Goal: Task Accomplishment & Management: Manage account settings

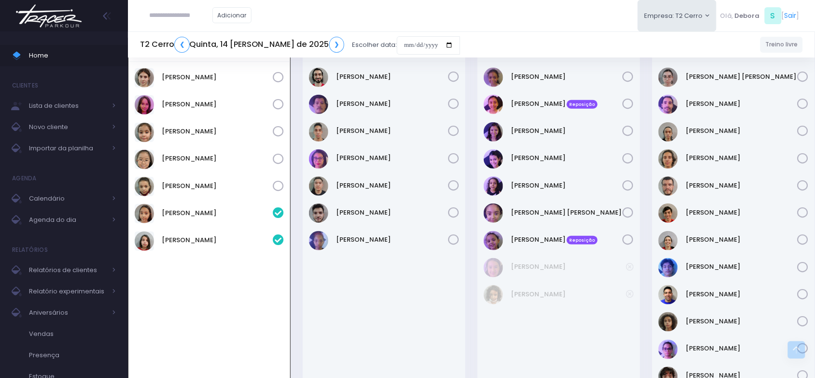
scroll to position [1251, 0]
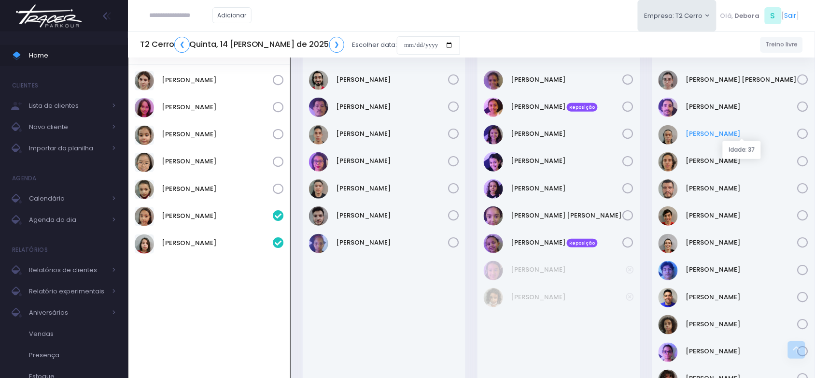
click at [693, 136] on link "Bruno Hashimoto" at bounding box center [742, 134] width 112 height 10
click at [688, 133] on link "Bruno Hashimoto" at bounding box center [742, 134] width 112 height 10
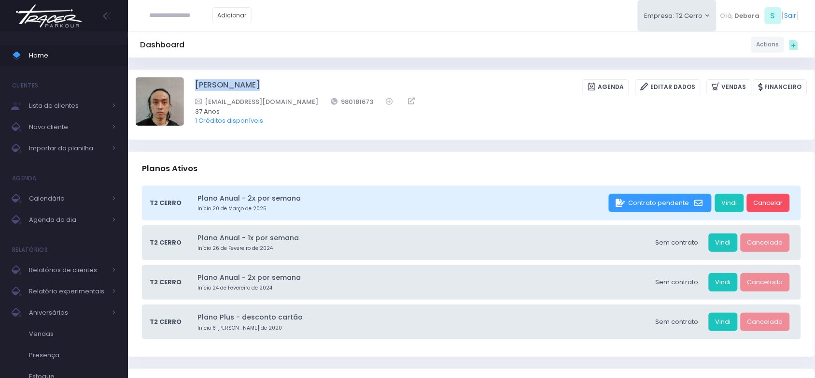
drag, startPoint x: 271, startPoint y: 81, endPoint x: 194, endPoint y: 87, distance: 76.6
click at [194, 87] on div "Bruno Hashimoto Agenda Editar Dados Vendas Financeiro 980181673" at bounding box center [472, 104] width 672 height 54
copy div "[PERSON_NAME]"
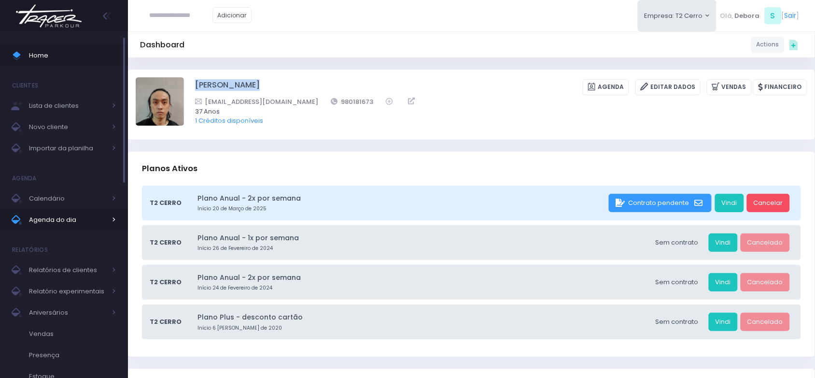
click at [64, 211] on link "Agenda do dia" at bounding box center [64, 219] width 128 height 21
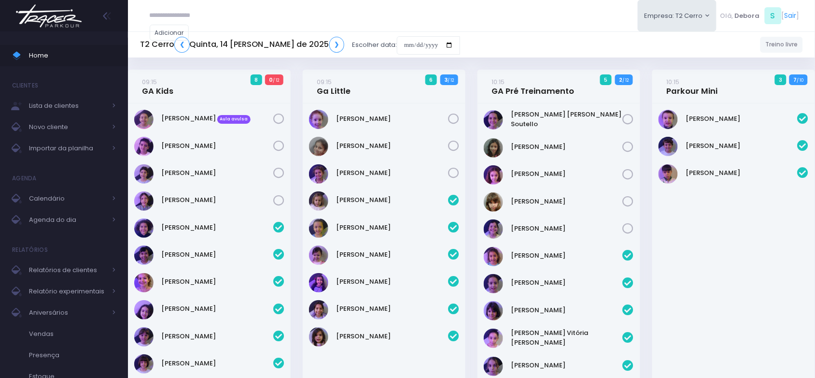
scroll to position [1281, 0]
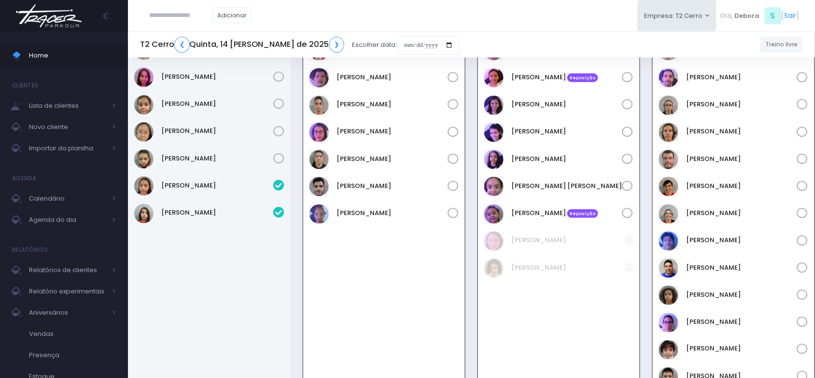
click at [184, 22] on input "text" at bounding box center [181, 15] width 63 height 18
type input "**********"
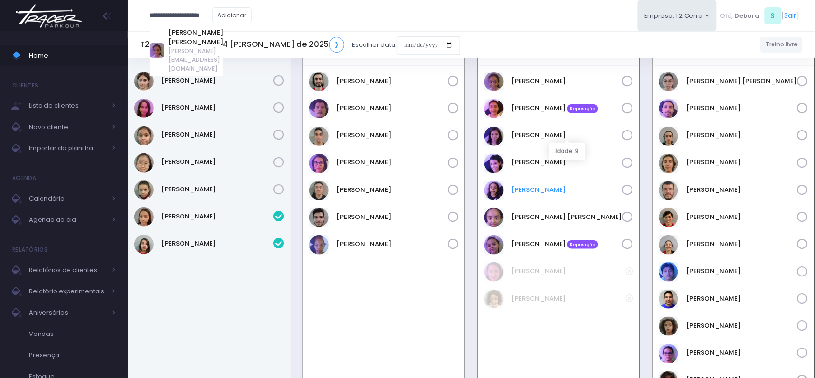
scroll to position [1221, 0]
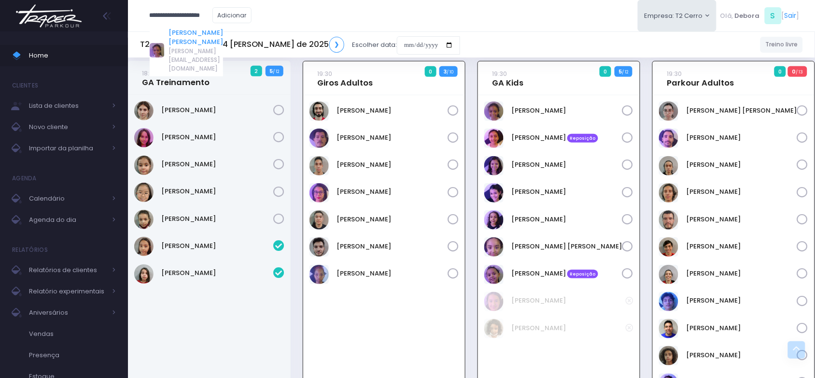
click at [222, 32] on link "Beatriz Borges Viana" at bounding box center [196, 37] width 55 height 19
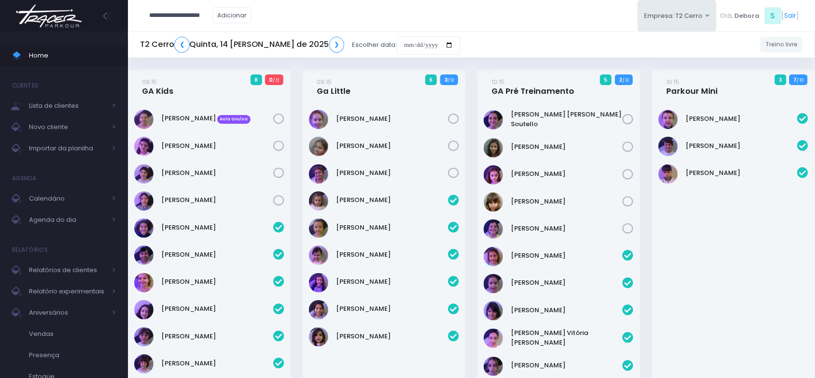
type input "**********"
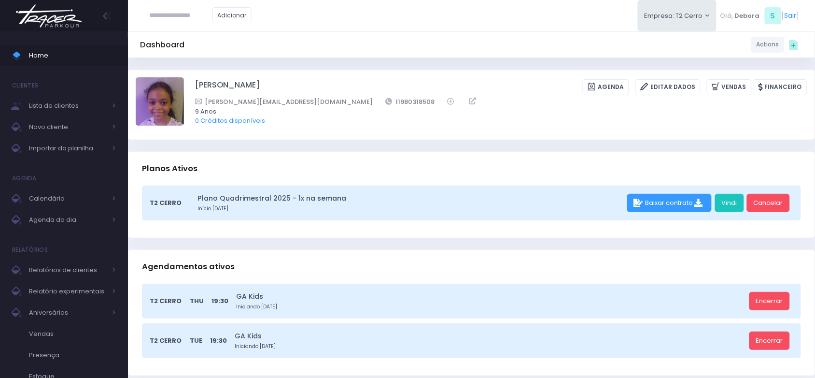
click at [179, 17] on input "text" at bounding box center [181, 15] width 63 height 18
type input "**********"
click input "submit" at bounding box center [0, 0] width 0 height 0
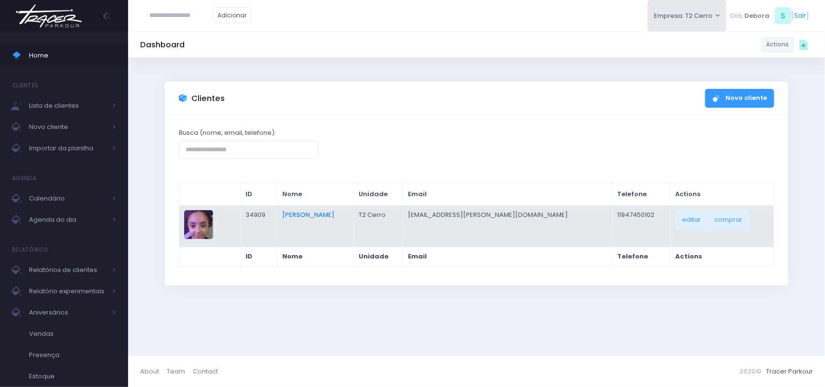
click at [314, 216] on link "[PERSON_NAME]" at bounding box center [308, 214] width 52 height 9
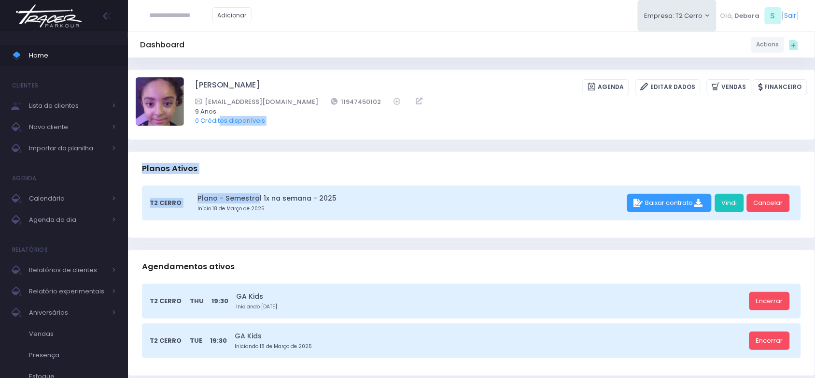
drag, startPoint x: 221, startPoint y: 140, endPoint x: 246, endPoint y: 159, distance: 31.7
click at [63, 215] on span "Agenda do dia" at bounding box center [67, 220] width 77 height 13
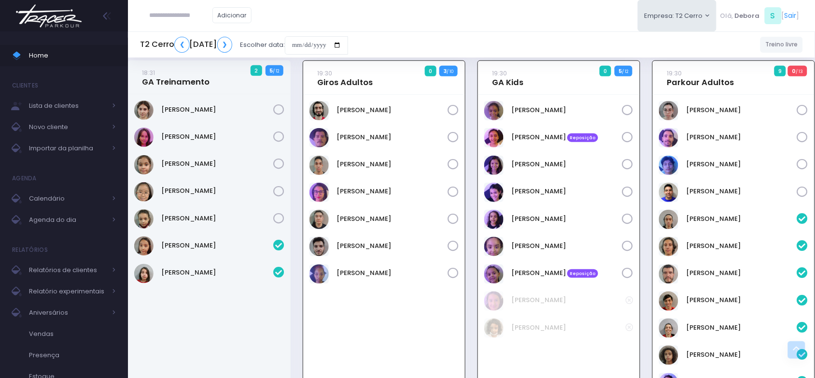
scroll to position [1221, 0]
click at [526, 141] on link "[PERSON_NAME] Reposição" at bounding box center [567, 138] width 111 height 10
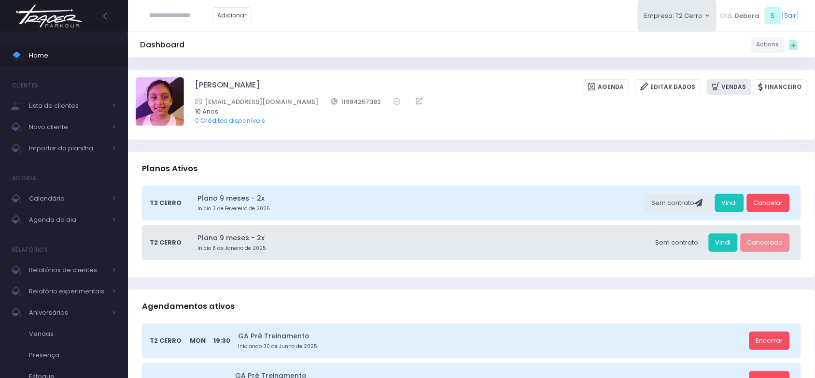
click at [741, 84] on link "Vendas" at bounding box center [729, 87] width 45 height 16
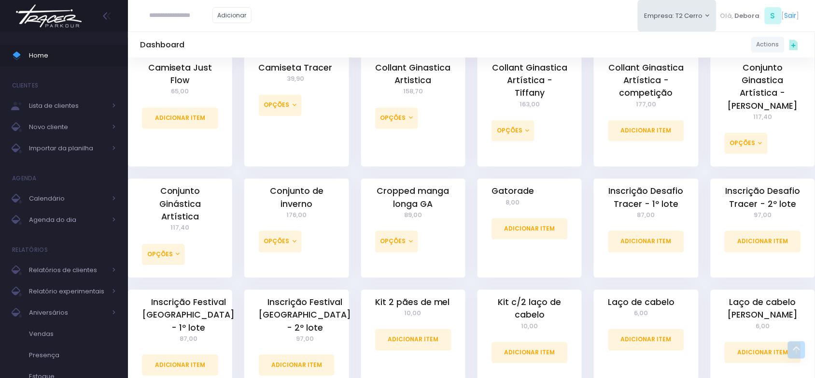
scroll to position [483, 0]
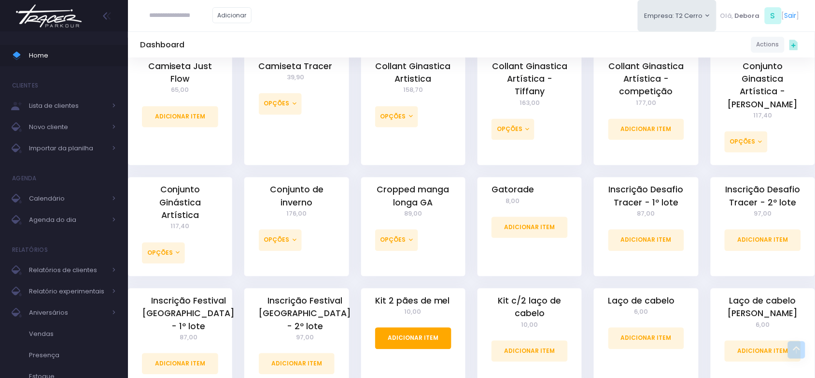
click at [425, 328] on link "Adicionar Item" at bounding box center [413, 338] width 76 height 21
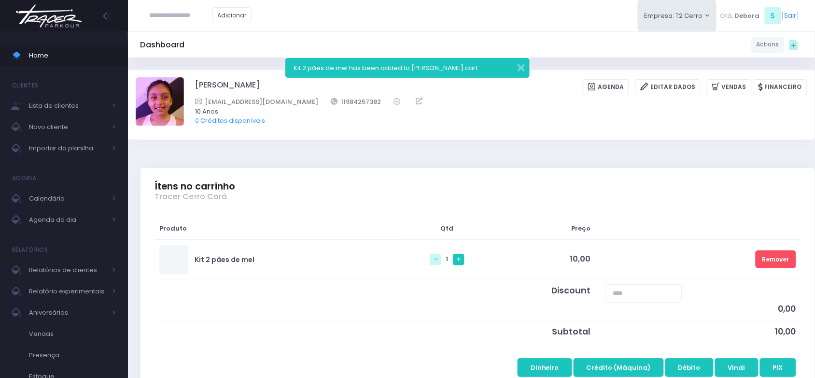
drag, startPoint x: 448, startPoint y: 262, endPoint x: 450, endPoint y: 252, distance: 10.2
click at [453, 261] on link at bounding box center [459, 260] width 12 height 12
click at [687, 369] on button "Débito" at bounding box center [690, 367] width 48 height 18
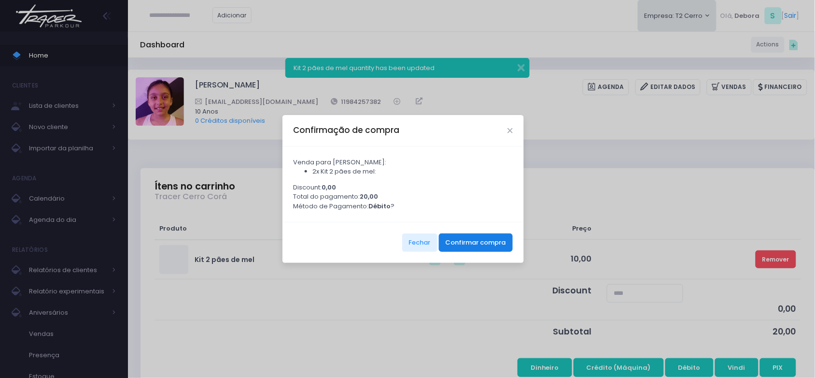
click at [467, 249] on button "Confirmar compra" at bounding box center [476, 242] width 74 height 18
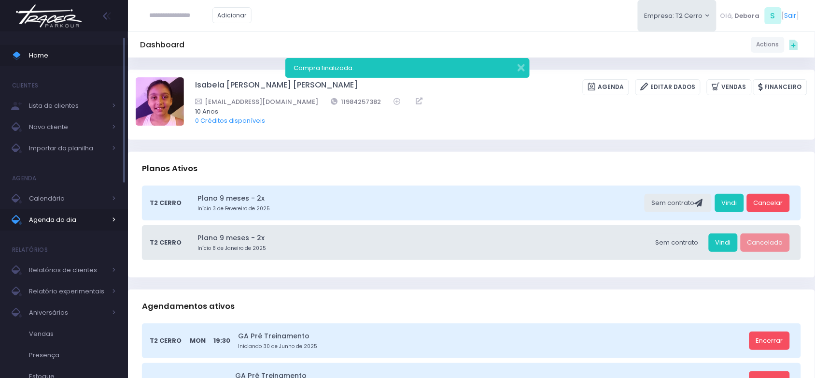
click at [54, 215] on span "Agenda do dia" at bounding box center [67, 220] width 77 height 13
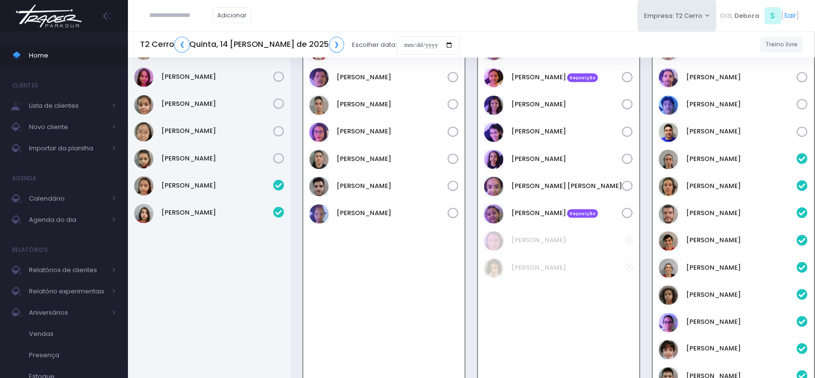
scroll to position [1221, 0]
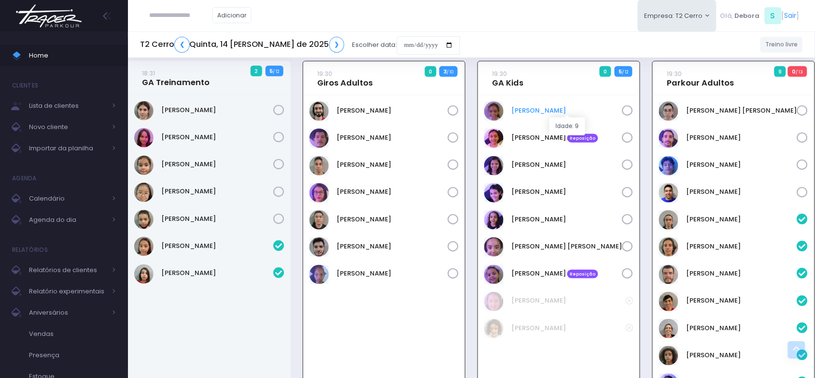
click at [532, 113] on link "Beatriz Borges" at bounding box center [567, 111] width 111 height 10
click at [530, 245] on link "Maria Clara" at bounding box center [567, 247] width 111 height 10
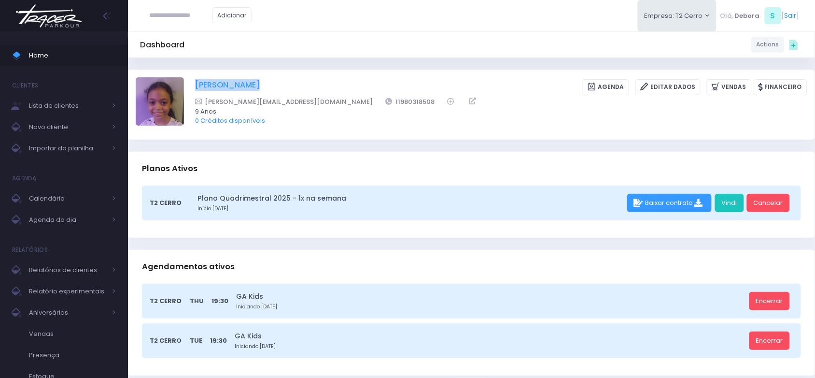
drag, startPoint x: 285, startPoint y: 82, endPoint x: 195, endPoint y: 85, distance: 90.8
click at [195, 85] on div "Beatriz Borges Viana Agenda Editar Dados Vendas Financeiro" at bounding box center [501, 87] width 612 height 16
copy div "Beatriz Borges Viana"
drag, startPoint x: 271, startPoint y: 81, endPoint x: 197, endPoint y: 83, distance: 74.4
click at [197, 83] on div "Maria Clara Grota Agenda Editar Dados Vendas Financeiro" at bounding box center [501, 87] width 612 height 16
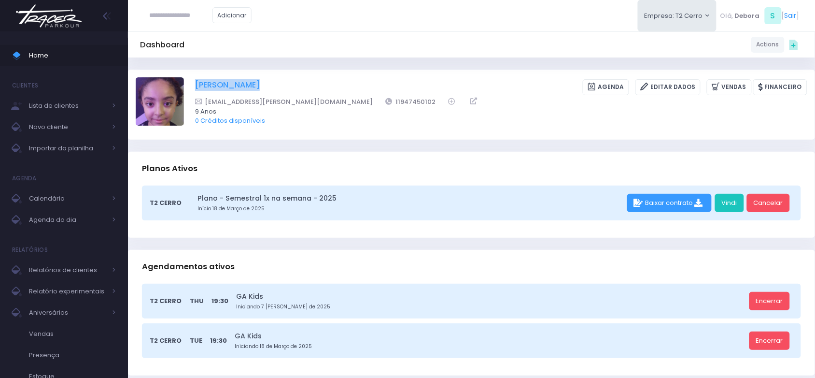
copy div "Maria Clara Grota"
click at [186, 15] on input "text" at bounding box center [181, 15] width 63 height 18
paste input "**********"
type input "**********"
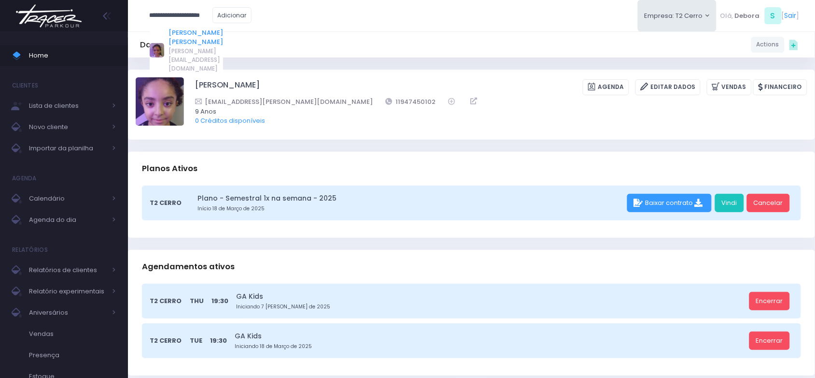
click at [191, 29] on link "[PERSON_NAME] [PERSON_NAME]" at bounding box center [196, 37] width 55 height 19
type input "**********"
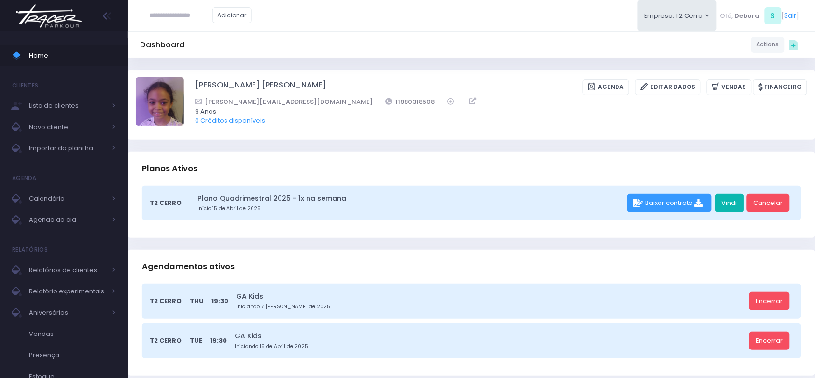
click at [725, 201] on link "Vindi" at bounding box center [729, 203] width 29 height 18
drag, startPoint x: 351, startPoint y: 101, endPoint x: 320, endPoint y: 100, distance: 31.0
click at [322, 100] on div "[PERSON_NAME][EMAIL_ADDRESS][DOMAIN_NAME] 11980318508" at bounding box center [495, 102] width 600 height 10
click at [355, 103] on div "[PERSON_NAME][EMAIL_ADDRESS][DOMAIN_NAME] 11980318508" at bounding box center [495, 102] width 600 height 10
drag, startPoint x: 351, startPoint y: 102, endPoint x: 310, endPoint y: 102, distance: 41.1
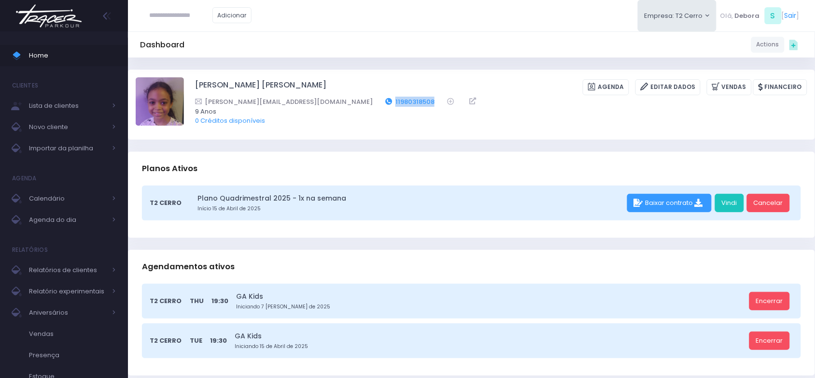
click at [310, 102] on div "[PERSON_NAME][EMAIL_ADDRESS][DOMAIN_NAME] 11980318508" at bounding box center [495, 102] width 600 height 10
copy link "11980318508"
click at [352, 102] on div "[PERSON_NAME][EMAIL_ADDRESS][DOMAIN_NAME] 11980318508" at bounding box center [495, 102] width 600 height 10
drag, startPoint x: 353, startPoint y: 98, endPoint x: 310, endPoint y: 100, distance: 42.6
click at [310, 100] on div "[PERSON_NAME][EMAIL_ADDRESS][DOMAIN_NAME] 11980318508" at bounding box center [495, 102] width 600 height 10
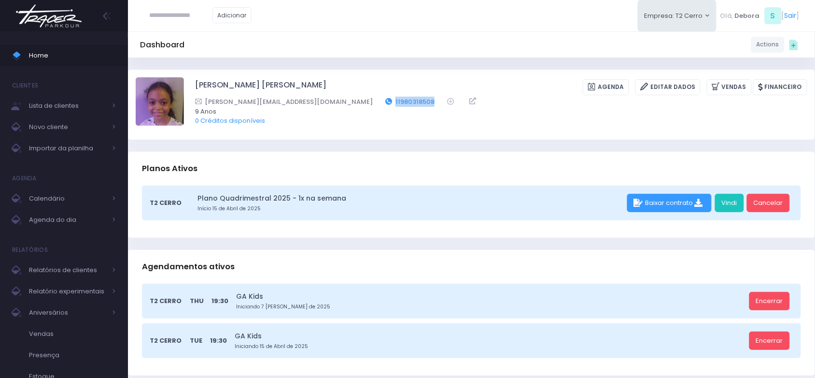
copy link "11980318508"
click at [64, 216] on span "Agenda do dia" at bounding box center [67, 220] width 77 height 13
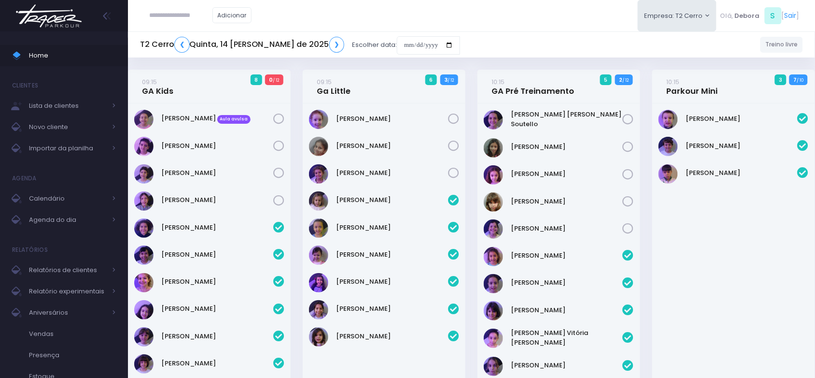
scroll to position [1554, 0]
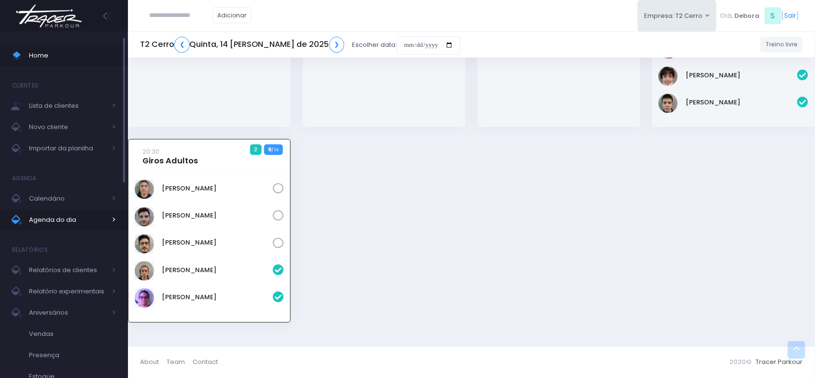
click at [49, 221] on span "Agenda do dia" at bounding box center [67, 220] width 77 height 13
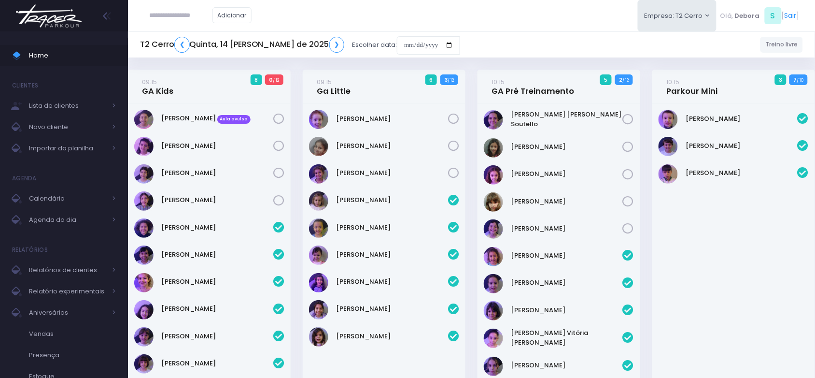
scroll to position [1554, 0]
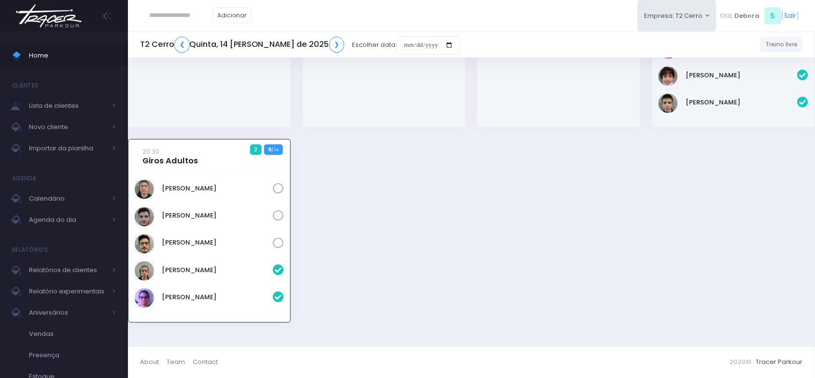
paste input "**********"
drag, startPoint x: 180, startPoint y: 15, endPoint x: 161, endPoint y: 15, distance: 19.3
click at [161, 15] on input "**********" at bounding box center [181, 15] width 63 height 18
type input "**********"
click input "submit" at bounding box center [0, 0] width 0 height 0
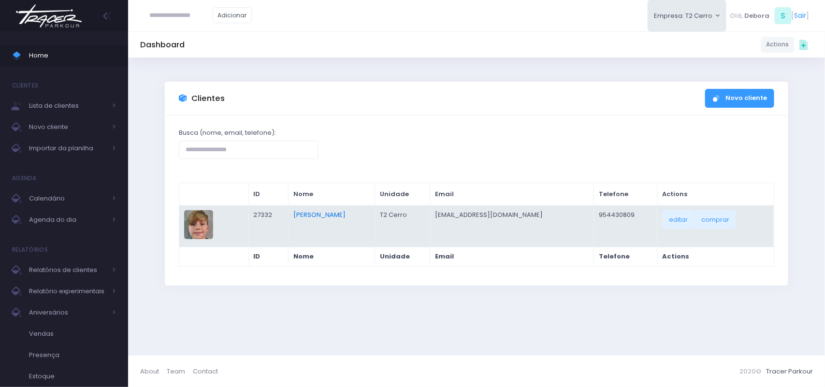
click at [320, 216] on link "[PERSON_NAME]" at bounding box center [319, 214] width 52 height 9
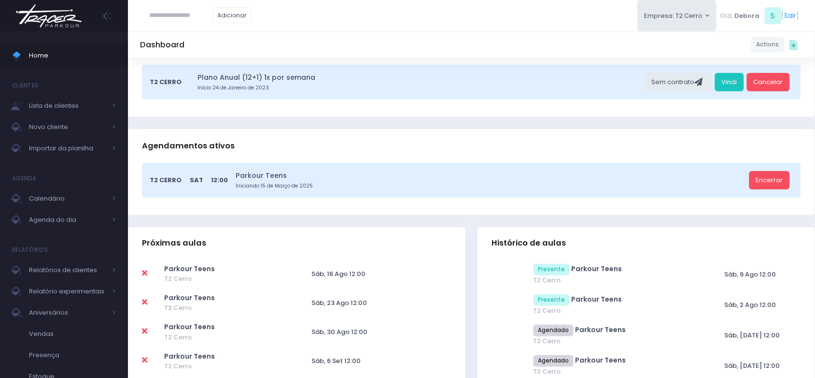
scroll to position [181, 0]
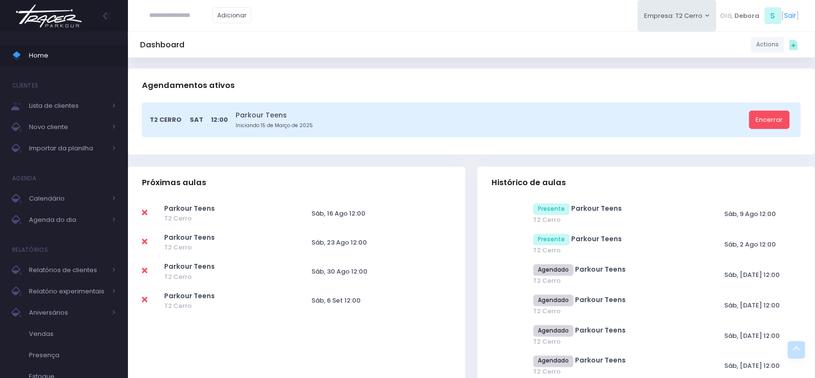
click at [145, 213] on icon at bounding box center [144, 213] width 5 height 8
type input "**********"
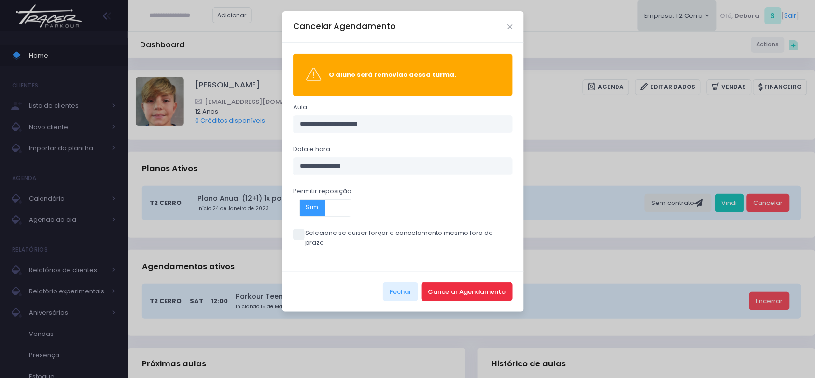
drag, startPoint x: 458, startPoint y: 288, endPoint x: 459, endPoint y: 282, distance: 6.8
click at [458, 285] on button "Cancelar Agendamento" at bounding box center [467, 291] width 91 height 18
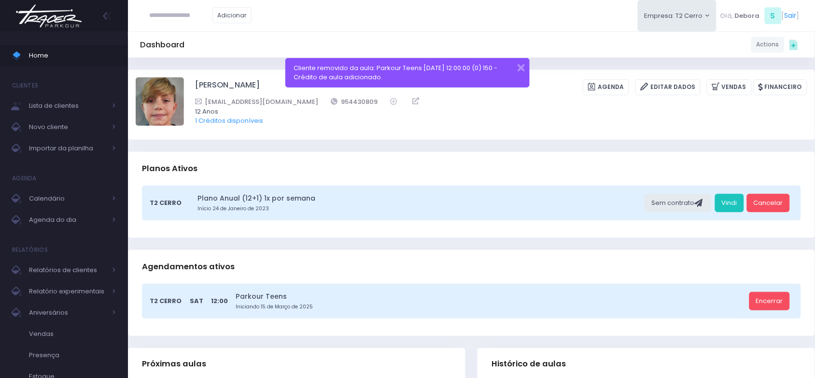
click at [173, 17] on input "text" at bounding box center [181, 15] width 63 height 18
paste input "**********"
type input "**********"
click input "submit" at bounding box center [0, 0] width 0 height 0
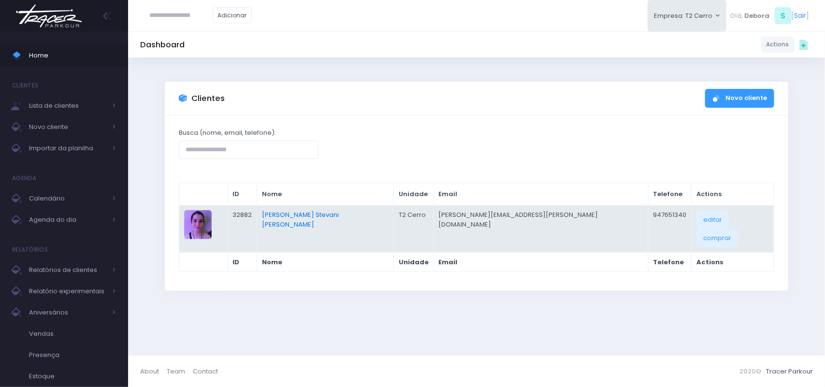
click at [307, 213] on link "[PERSON_NAME] Stevani [PERSON_NAME]" at bounding box center [300, 219] width 77 height 19
